Goal: Find contact information: Find contact information

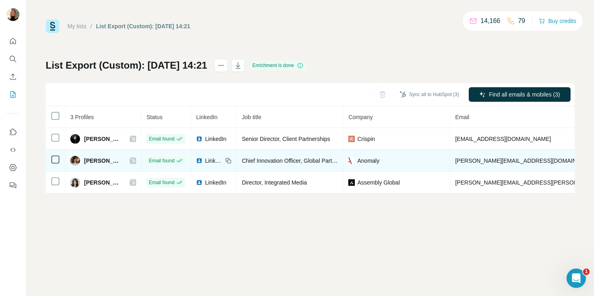
click at [495, 157] on span "[PERSON_NAME][EMAIL_ADDRESS][DOMAIN_NAME]" at bounding box center [526, 160] width 142 height 6
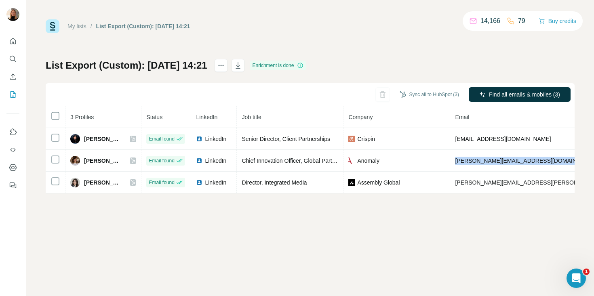
copy span "[PERSON_NAME][EMAIL_ADDRESS][DOMAIN_NAME]"
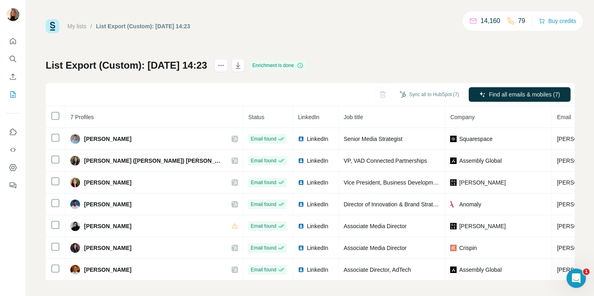
scroll to position [4, 0]
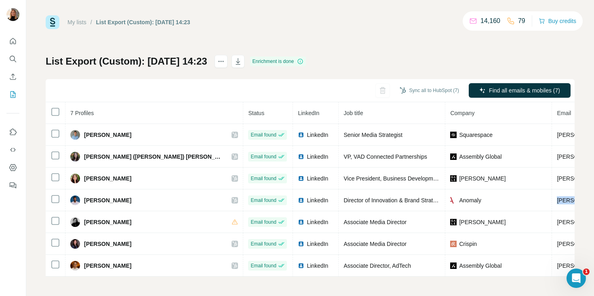
copy span "justin@anomaly.com"
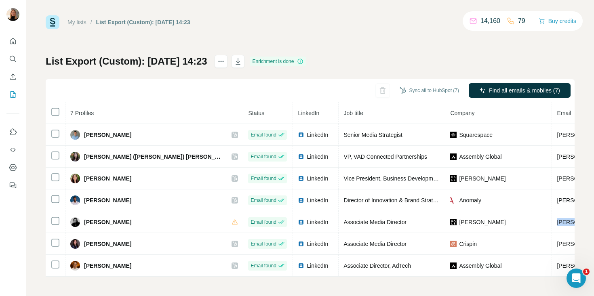
copy span "marta.baranetska@galepartners.com"
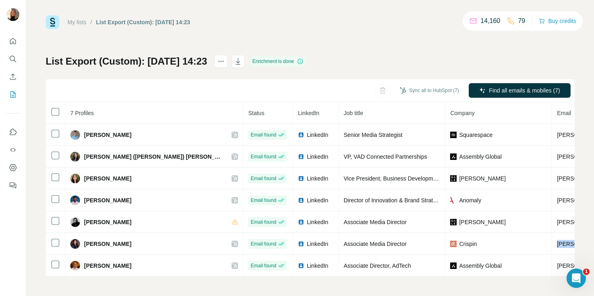
copy span "polly.carr@crispin.com"
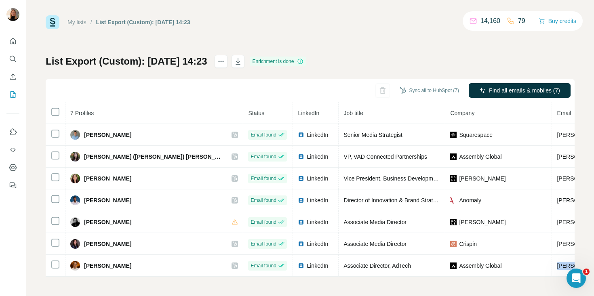
copy span "ryan.quiring@assemblyglobal.com"
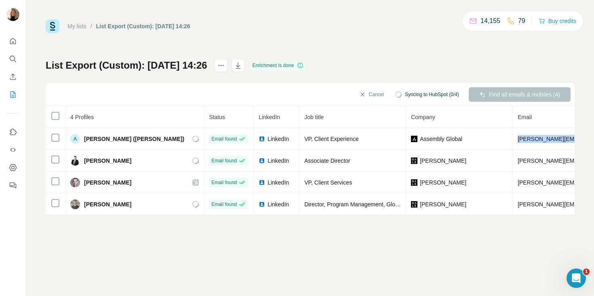
copy span "amanda.wilson@assemblyglobal.com"
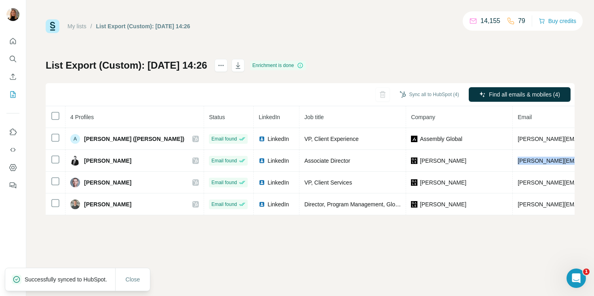
copy span "derek.preciado@galepartners.com"
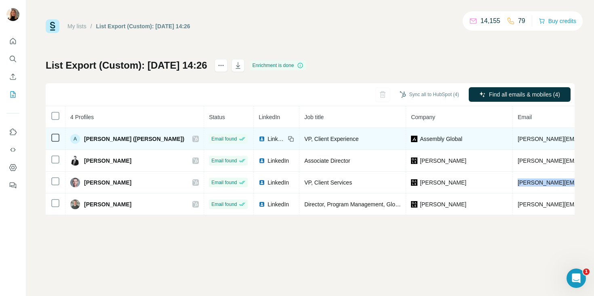
copy span "leo.schnayer@galepartners.com"
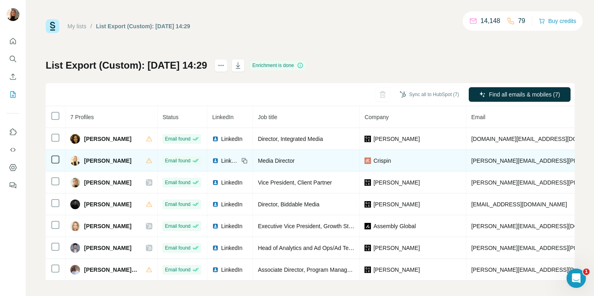
click at [514, 163] on span "amelia.croxson@crispin.com" at bounding box center [588, 160] width 235 height 6
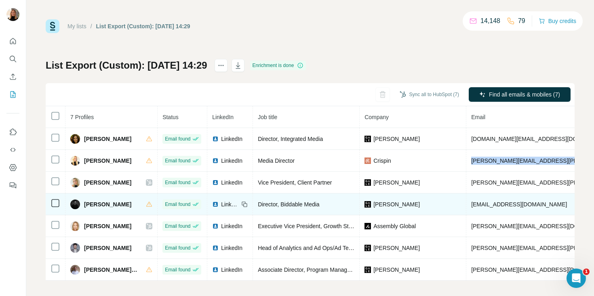
click at [481, 201] on span "denzel.austin@galepartners.com" at bounding box center [519, 204] width 96 height 6
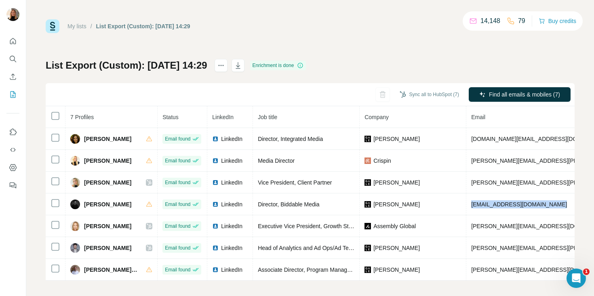
copy span "denzel.austin@galepartners.com"
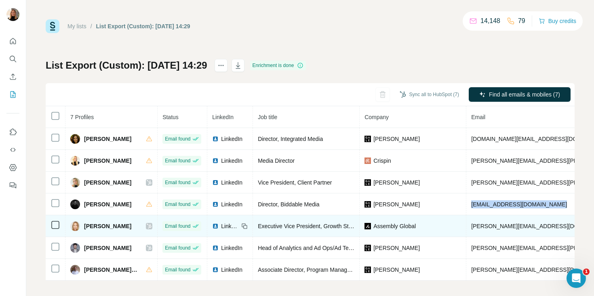
click at [492, 229] on span "ilana.casser@assemblyglobal.com" at bounding box center [542, 226] width 142 height 6
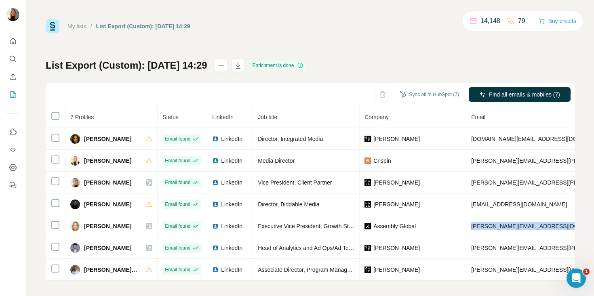
copy span "ilana.casser@assemblyglobal.com"
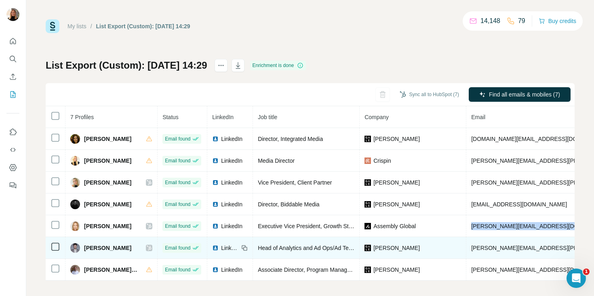
click at [476, 247] on span "jared.randall@galepartners.com" at bounding box center [565, 248] width 189 height 6
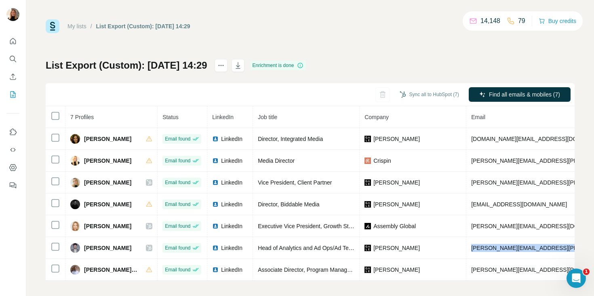
copy span "jared.randall@galepartners.com"
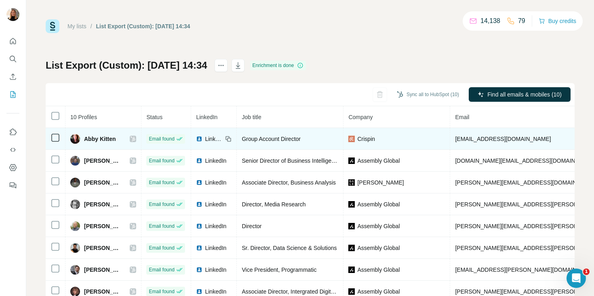
click at [491, 136] on span "abby.kitten@crispin.com" at bounding box center [503, 139] width 96 height 6
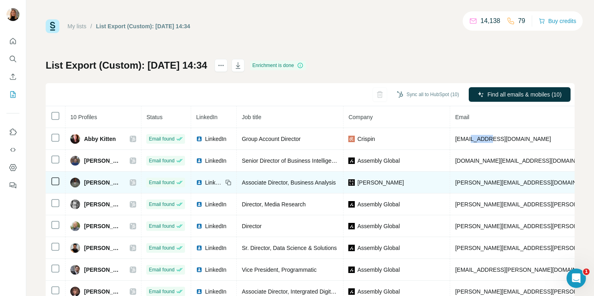
click at [493, 183] on span "andrew@galepartners.com" at bounding box center [526, 182] width 142 height 6
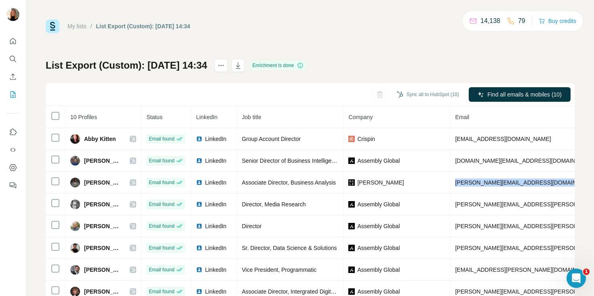
copy span "andrew@galepartners.com"
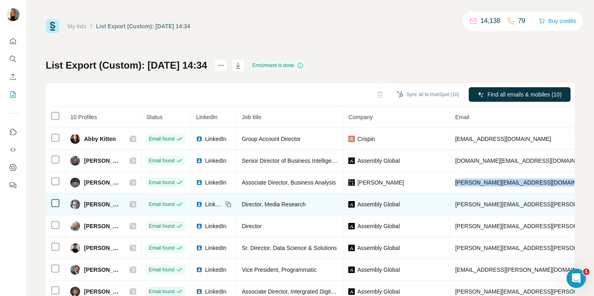
click at [496, 206] on span "anne.padula@assemblyglobal.com" at bounding box center [549, 204] width 189 height 6
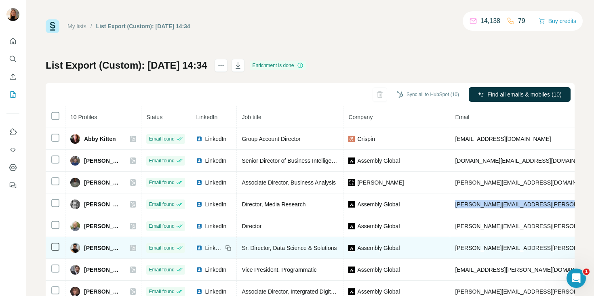
copy span "anne.padula@assemblyglobal.com"
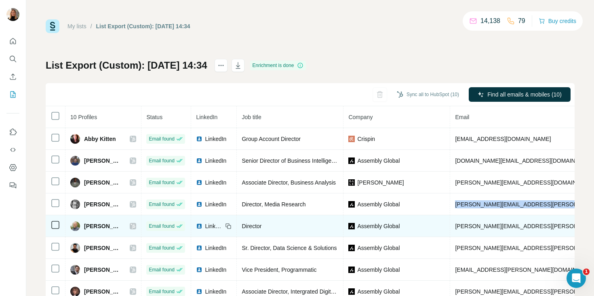
click at [497, 226] on span "dean.priddy@assemblyglobal.com" at bounding box center [549, 226] width 189 height 6
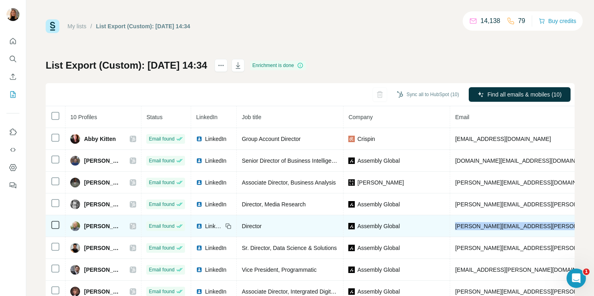
click at [497, 226] on span "dean.priddy@assemblyglobal.com" at bounding box center [549, 226] width 189 height 6
copy span "dean.priddy@assemblyglobal.com"
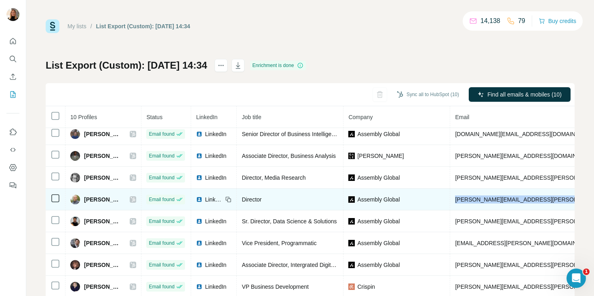
scroll to position [26, 0]
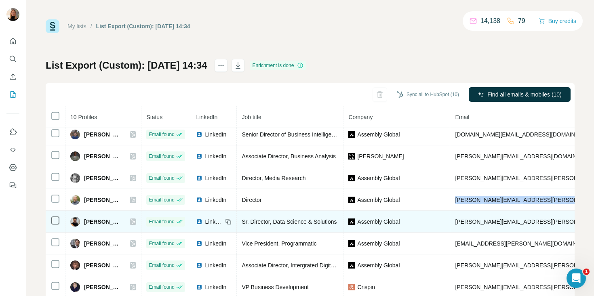
click at [498, 222] on span "hitesh.narang@assemblyglobal.com" at bounding box center [549, 221] width 189 height 6
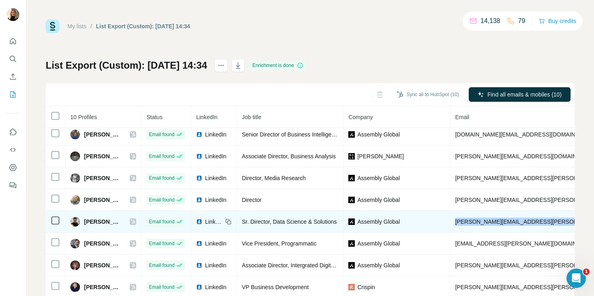
copy span "hitesh.narang@assemblyglobal.com"
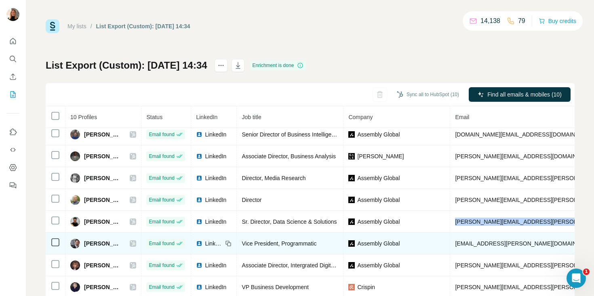
scroll to position [27, 0]
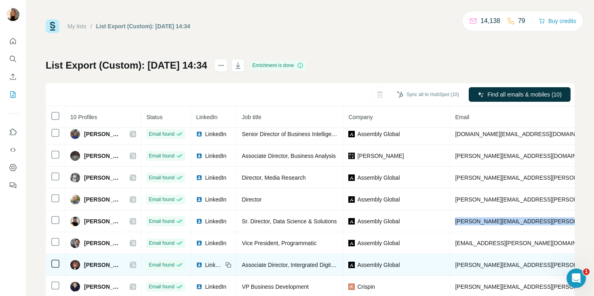
click at [481, 264] on span "janice.rucinski@assemblyglobal.com" at bounding box center [549, 265] width 189 height 6
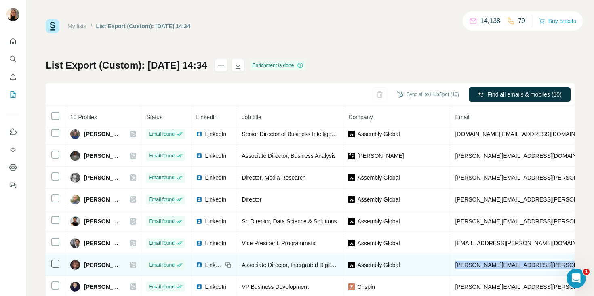
copy span "janice.rucinski@assemblyglobal.com"
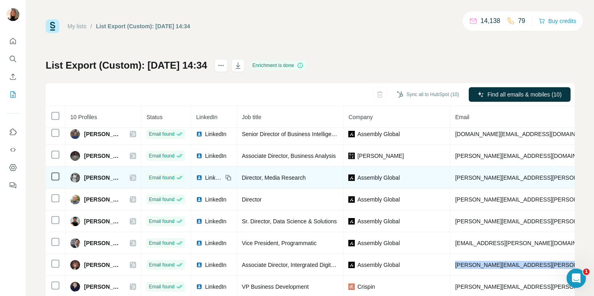
scroll to position [43, 0]
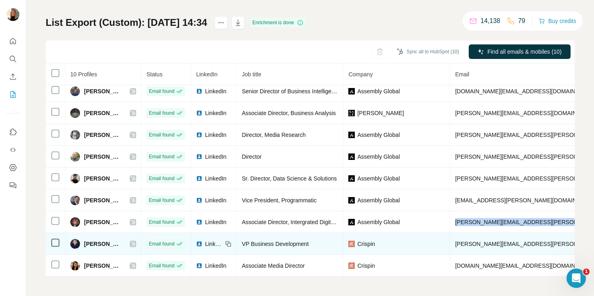
click at [483, 245] on span "michelle.giroir@crispin.com" at bounding box center [572, 244] width 235 height 6
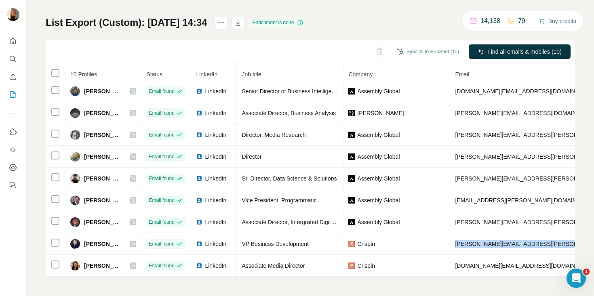
copy span "michelle.giroir@crispin.com"
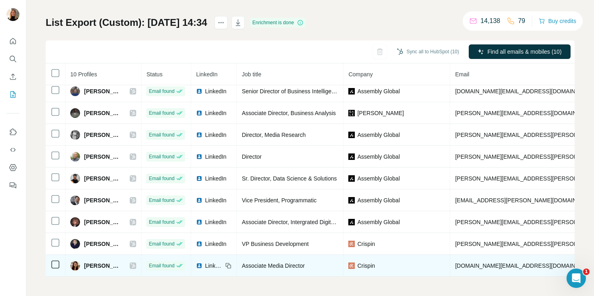
click at [489, 265] on span "skylar.wang@crispin.com" at bounding box center [525, 265] width 141 height 6
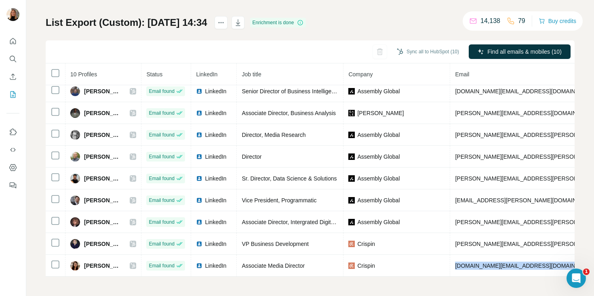
copy span "skylar.wang@crispin.com"
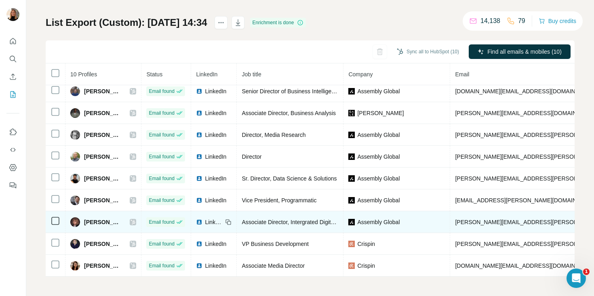
click at [477, 219] on span "janice.rucinski@assemblyglobal.com" at bounding box center [549, 222] width 189 height 6
copy span "janice.rucinski@assemblyglobal.com"
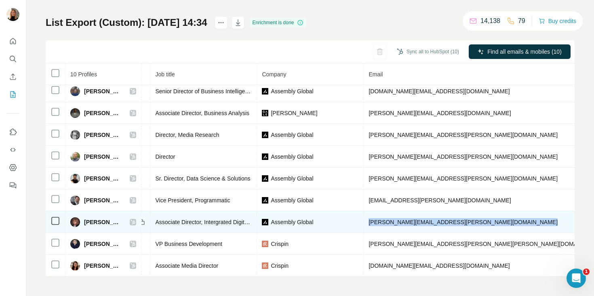
scroll to position [27, 188]
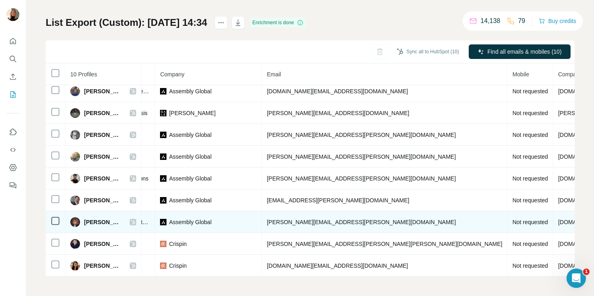
click at [135, 222] on icon at bounding box center [132, 222] width 5 height 6
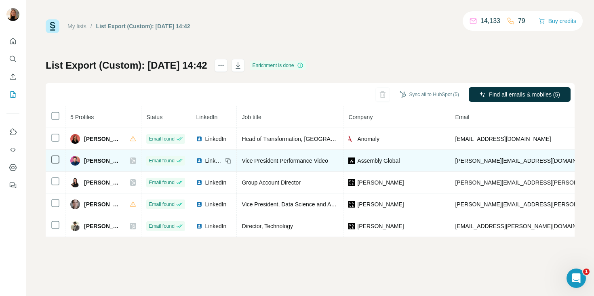
click at [510, 157] on span "[PERSON_NAME][EMAIL_ADDRESS][DOMAIN_NAME]" at bounding box center [526, 160] width 142 height 6
click at [212, 160] on span "LinkedIn" at bounding box center [214, 161] width 18 height 8
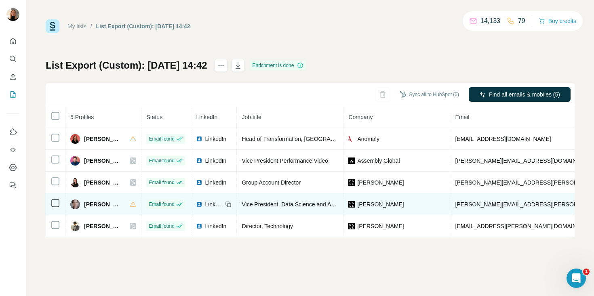
click at [466, 202] on span "[PERSON_NAME][EMAIL_ADDRESS][PERSON_NAME][DOMAIN_NAME]" at bounding box center [549, 204] width 189 height 6
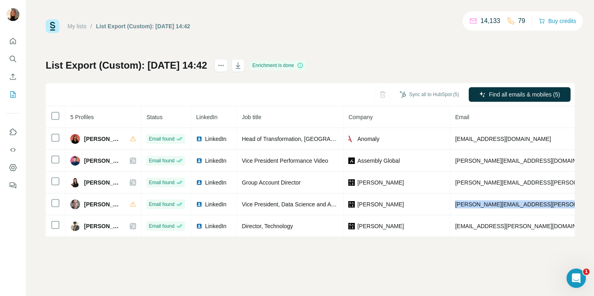
copy span "[PERSON_NAME][EMAIL_ADDRESS][PERSON_NAME][DOMAIN_NAME]"
